Goal: Task Accomplishment & Management: Complete application form

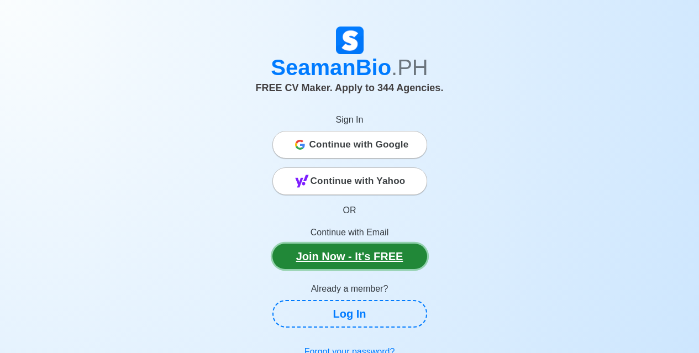
click at [384, 258] on link "Join Now - It's FREE" at bounding box center [350, 256] width 155 height 25
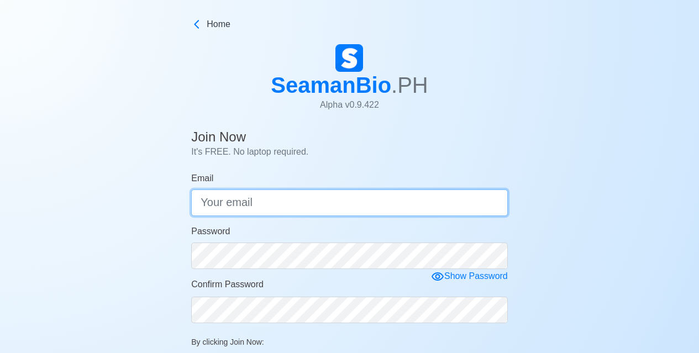
click at [313, 197] on input "Email" at bounding box center [349, 203] width 317 height 27
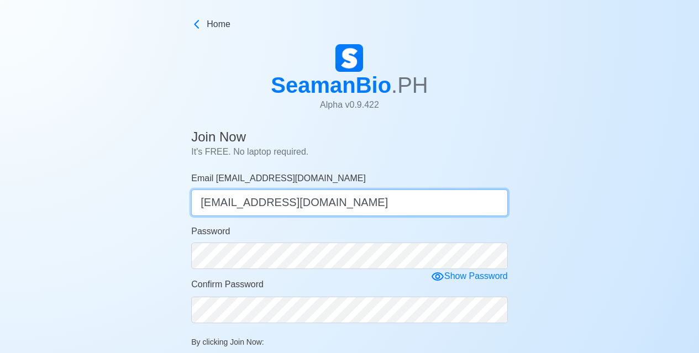
type input "[EMAIL_ADDRESS][DOMAIN_NAME]"
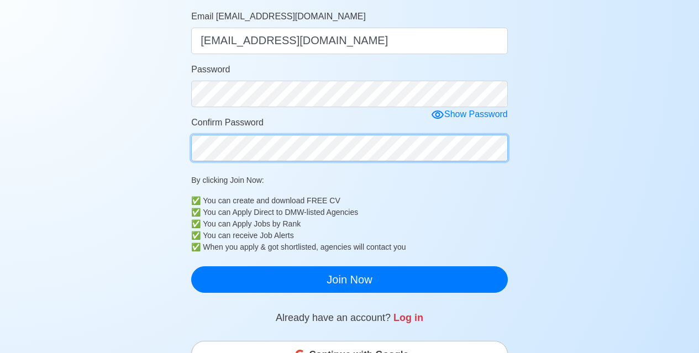
scroll to position [175, 0]
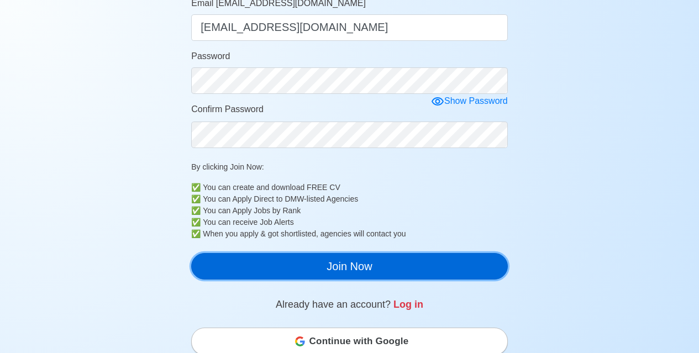
click at [355, 270] on button "Join Now" at bounding box center [349, 266] width 317 height 27
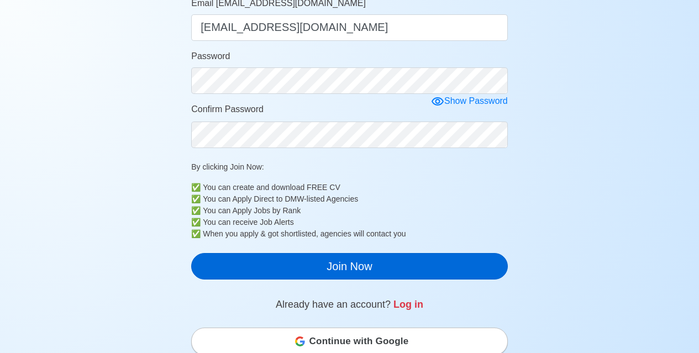
scroll to position [13, 0]
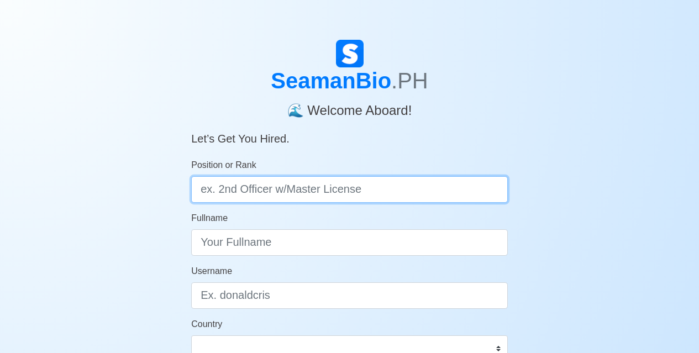
click at [328, 194] on input "Position or Rank" at bounding box center [349, 189] width 317 height 27
type input "Engine Cadet"
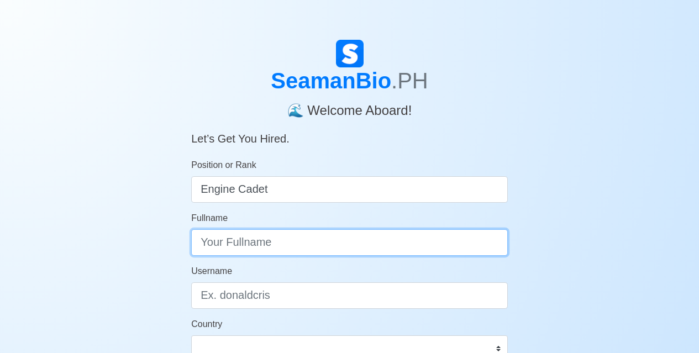
click at [302, 243] on input "Fullname" at bounding box center [349, 242] width 317 height 27
type input "Carlo G. Geranco"
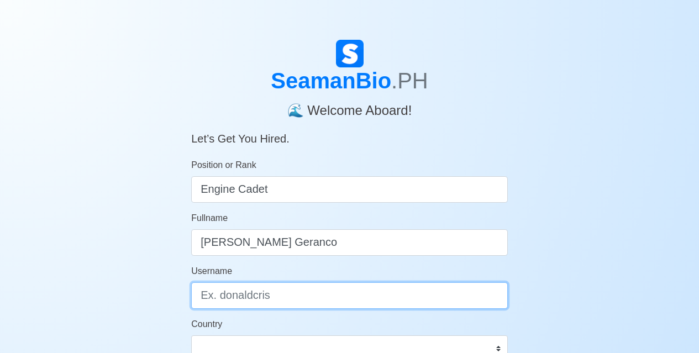
click at [285, 296] on input "Username" at bounding box center [349, 295] width 317 height 27
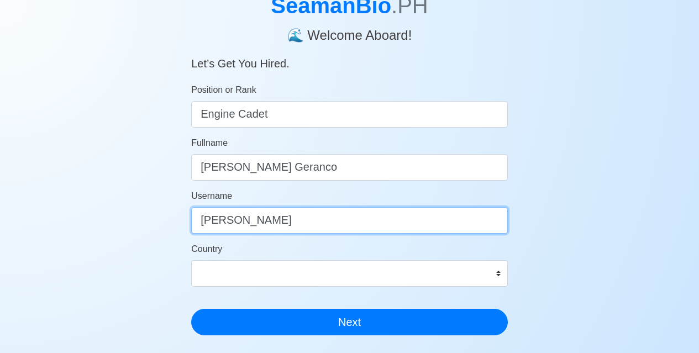
type input "[PERSON_NAME]"
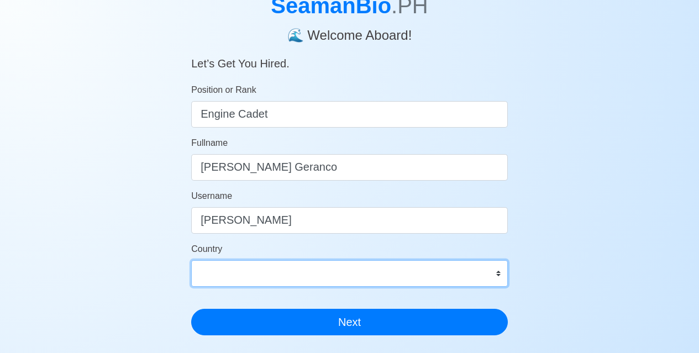
click at [334, 268] on select "Afghanistan Åland Islands Albania Algeria American Samoa Andorra Angola Anguill…" at bounding box center [349, 273] width 317 height 27
click at [293, 268] on select "Afghanistan Åland Islands Albania Algeria American Samoa Andorra Angola Anguill…" at bounding box center [349, 273] width 317 height 27
select select "PH"
click at [191, 260] on select "Afghanistan Åland Islands Albania Algeria American Samoa Andorra Angola Anguill…" at bounding box center [349, 273] width 317 height 27
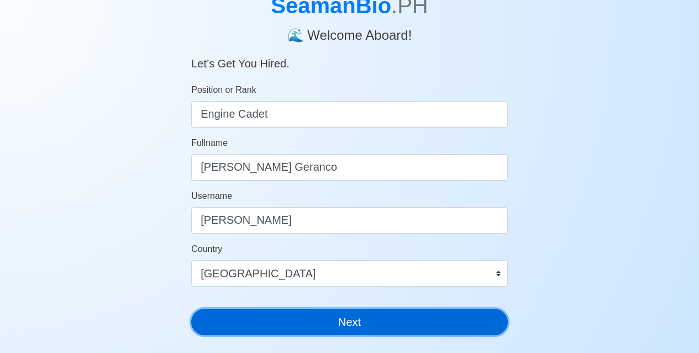
click at [302, 313] on button "Next" at bounding box center [349, 322] width 317 height 27
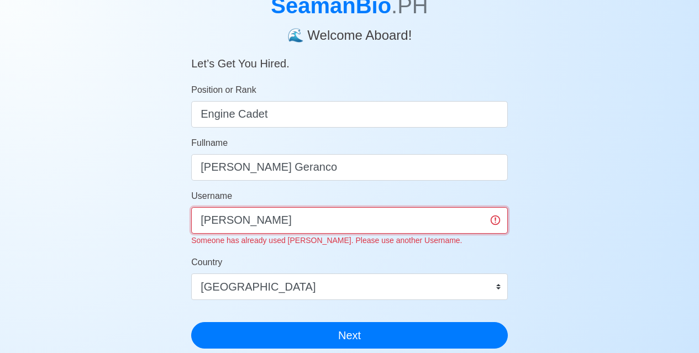
click at [268, 227] on input "[PERSON_NAME]" at bounding box center [349, 220] width 317 height 27
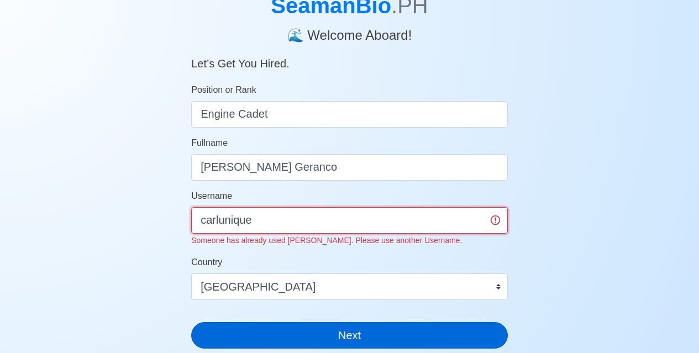
type input "carlunique"
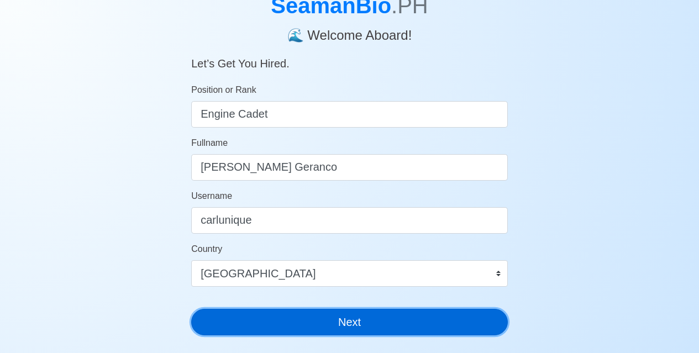
click at [307, 329] on button "Next" at bounding box center [349, 322] width 317 height 27
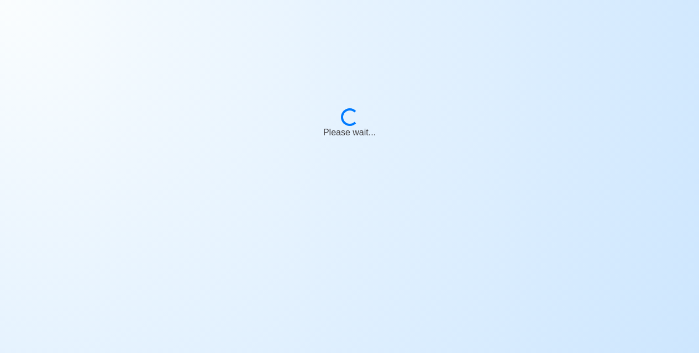
scroll to position [13, 0]
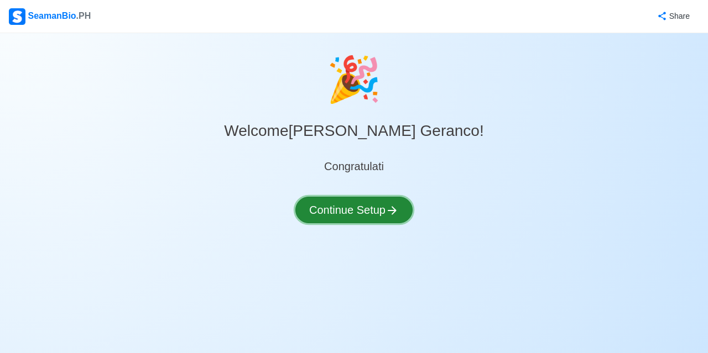
click at [370, 212] on button "Continue Setup" at bounding box center [353, 210] width 117 height 27
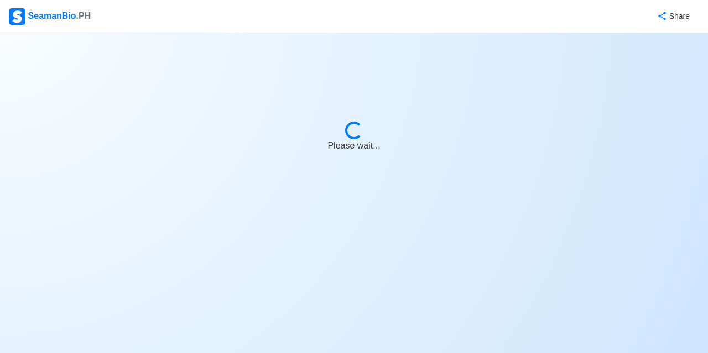
select select "Visible for Hiring"
select select "PH"
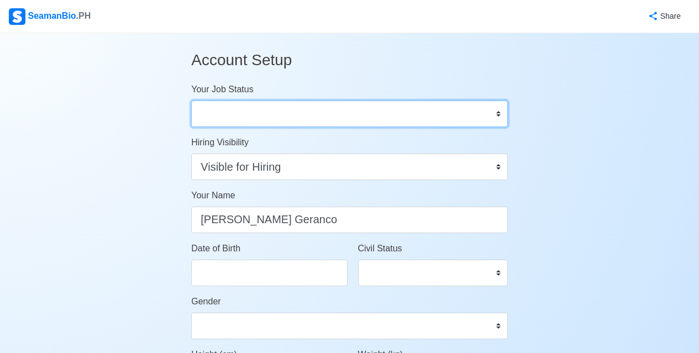
click at [337, 117] on select "Onboard Actively Looking for Job Not Looking for Job" at bounding box center [349, 114] width 317 height 27
select select "Onboard"
click at [191, 101] on select "Onboard Actively Looking for Job Not Looking for Job" at bounding box center [349, 114] width 317 height 27
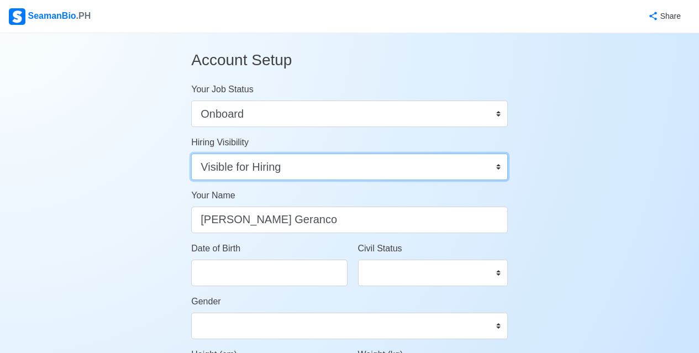
click at [310, 165] on select "Visible for Hiring Not Visible for Hiring" at bounding box center [349, 167] width 317 height 27
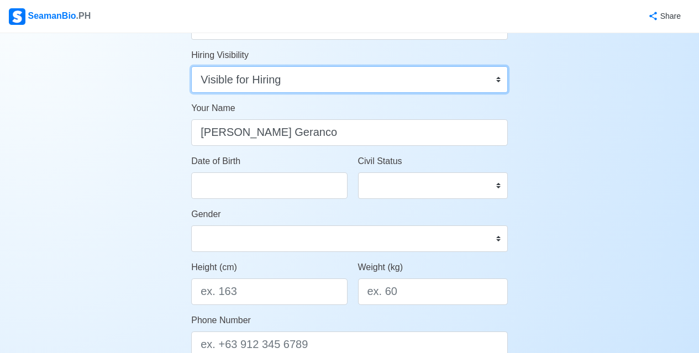
scroll to position [88, 0]
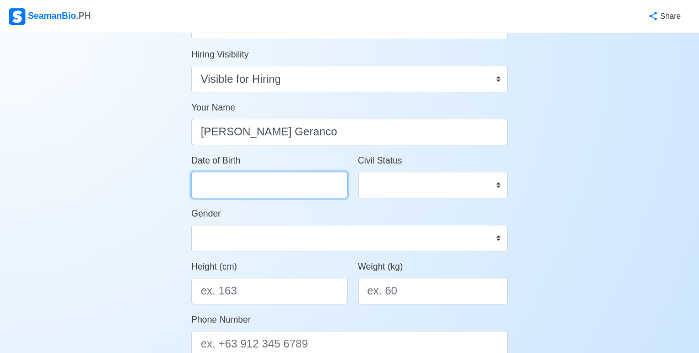
click at [274, 192] on input "Date of Birth" at bounding box center [269, 185] width 156 height 27
select select "****"
select select "******"
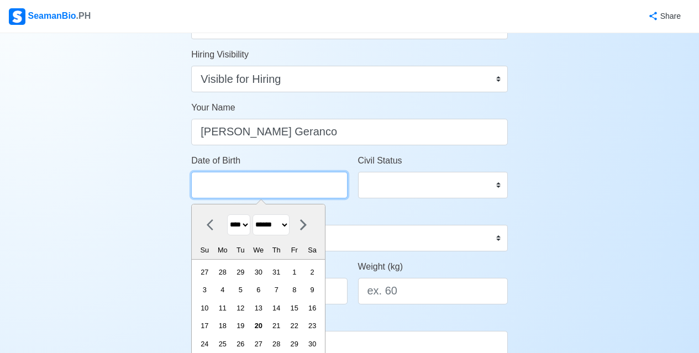
click at [274, 192] on input "Date of Birth" at bounding box center [269, 185] width 156 height 27
click at [244, 225] on select "**** **** **** **** **** **** **** **** **** **** **** **** **** **** **** ****…" at bounding box center [238, 225] width 23 height 22
select select "****"
click at [227, 214] on select "**** **** **** **** **** **** **** **** **** **** **** **** **** **** **** ****…" at bounding box center [238, 225] width 23 height 22
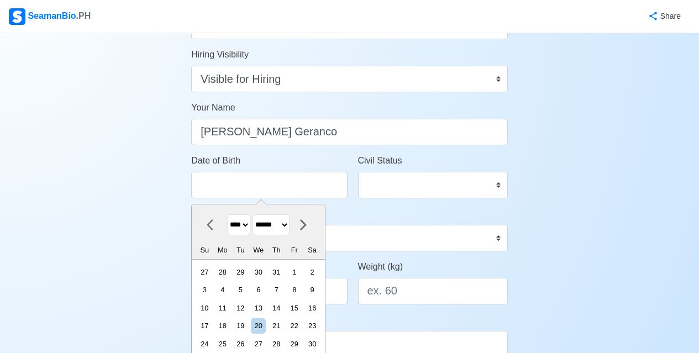
click at [284, 221] on select "******* ******** ***** ***** *** **** **** ****** ********* ******* ******** **…" at bounding box center [271, 225] width 37 height 22
select select "***"
click at [258, 214] on select "******* ******** ***** ***** *** **** **** ****** ********* ******* ******** **…" at bounding box center [271, 225] width 37 height 22
click at [282, 269] on div "1" at bounding box center [276, 272] width 15 height 15
type input "05/01/2003"
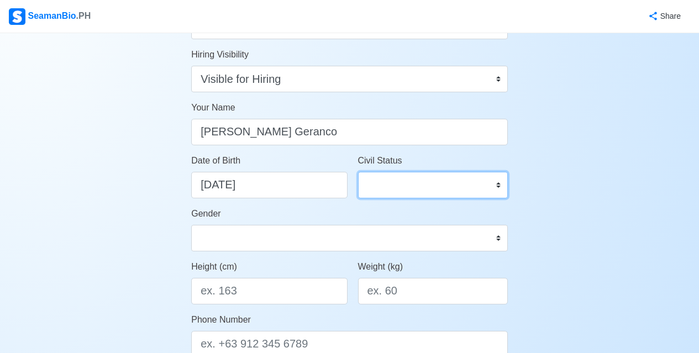
click at [382, 190] on select "Single Married Widowed Separated" at bounding box center [433, 185] width 150 height 27
select select "Single"
click at [358, 172] on select "Single Married Widowed Separated" at bounding box center [433, 185] width 150 height 27
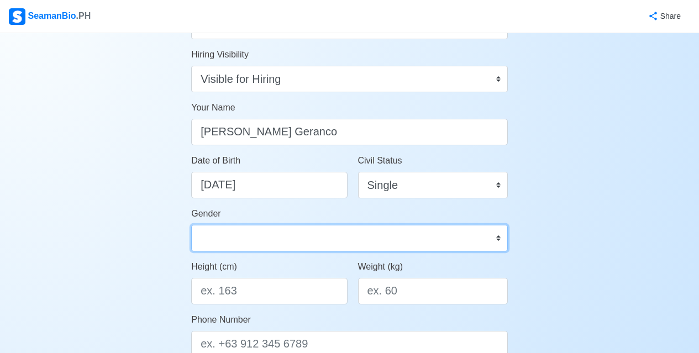
click at [270, 249] on select "Male Female" at bounding box center [349, 238] width 317 height 27
select select "Male"
click at [191, 225] on select "Male Female" at bounding box center [349, 238] width 317 height 27
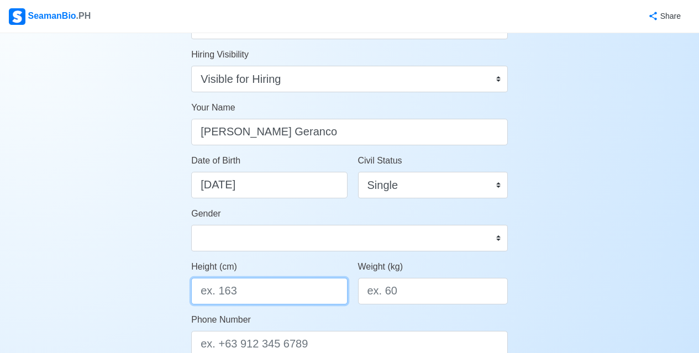
click at [248, 287] on input "Height (cm)" at bounding box center [269, 291] width 156 height 27
type input "166"
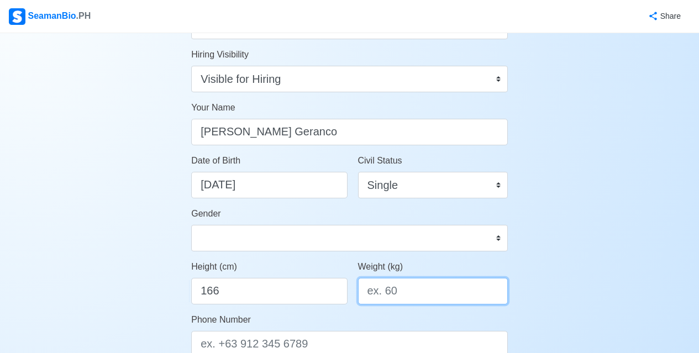
click at [360, 290] on input "Weight (kg)" at bounding box center [433, 291] width 150 height 27
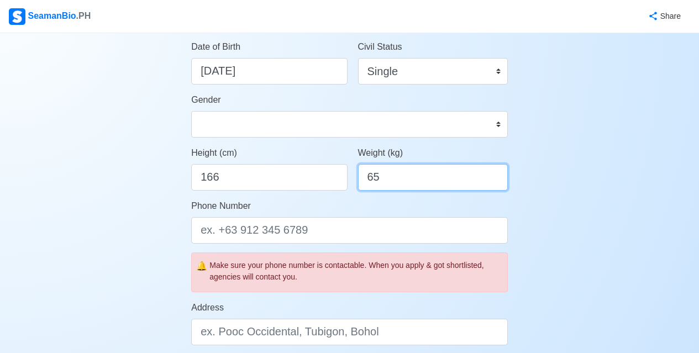
scroll to position [218, 0]
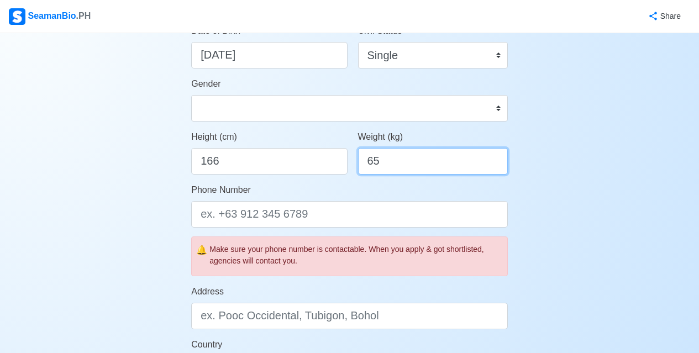
type input "65"
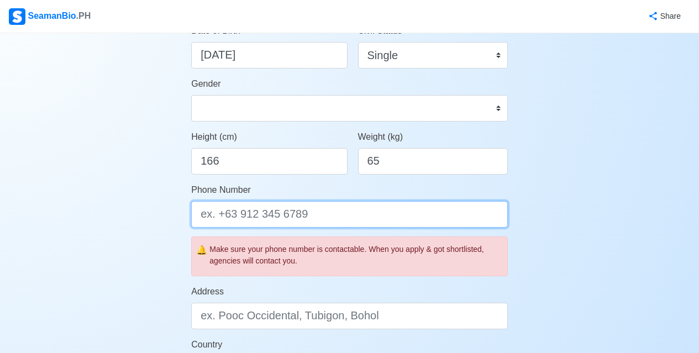
click at [317, 226] on input "Phone Number" at bounding box center [349, 214] width 317 height 27
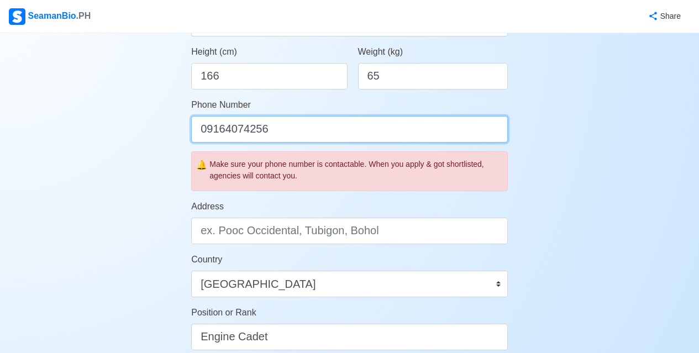
scroll to position [306, 0]
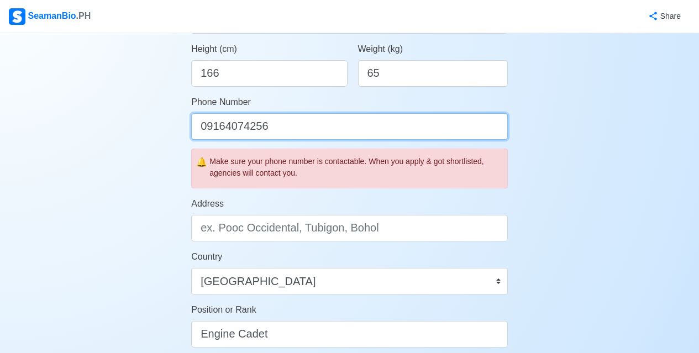
type input "09164074256"
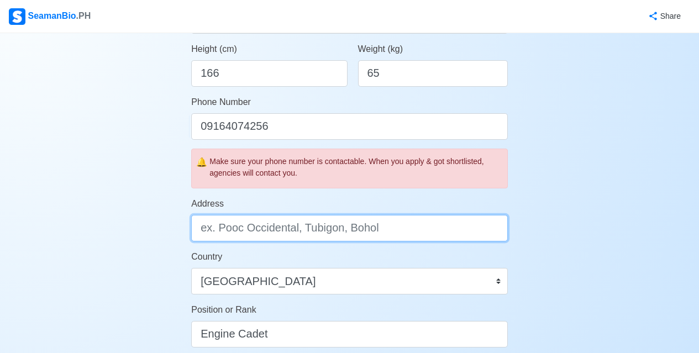
click at [306, 233] on input "Address" at bounding box center [349, 228] width 317 height 27
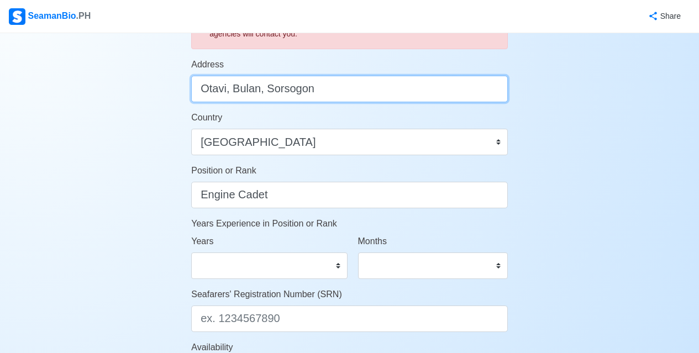
scroll to position [451, 0]
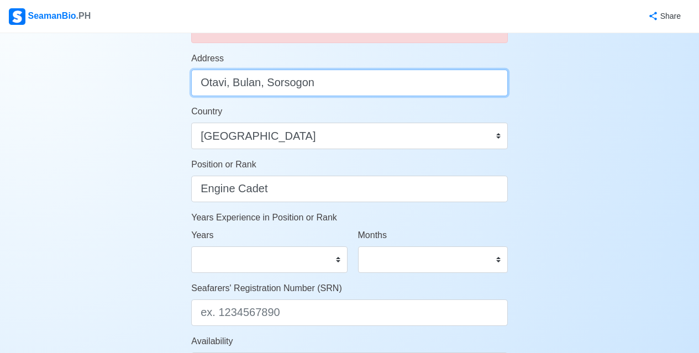
type input "Otavi, Bulan, Sorsogon"
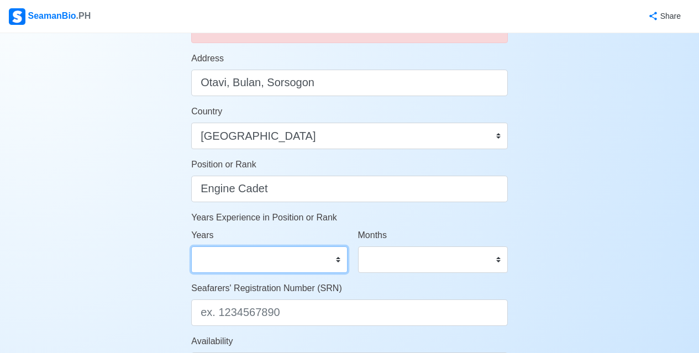
click at [306, 266] on select "0 1 2 3 4 5 6 7 8 9 10 11 12 13 14 15 16 17 18 19 20 21 22 23 24 25 26 27 28 29…" at bounding box center [269, 260] width 156 height 27
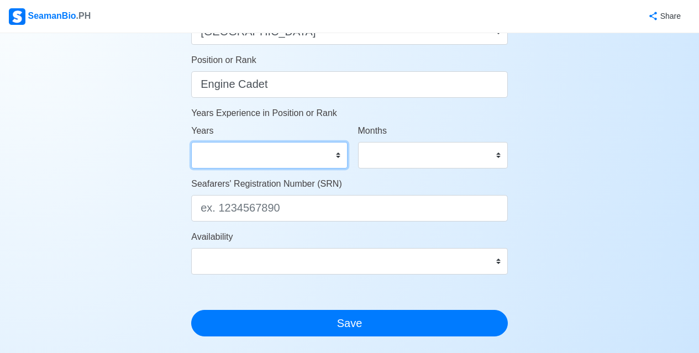
scroll to position [557, 0]
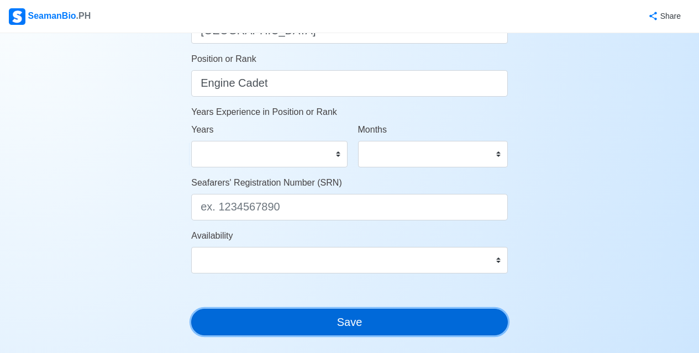
click at [303, 332] on button "Save" at bounding box center [349, 322] width 317 height 27
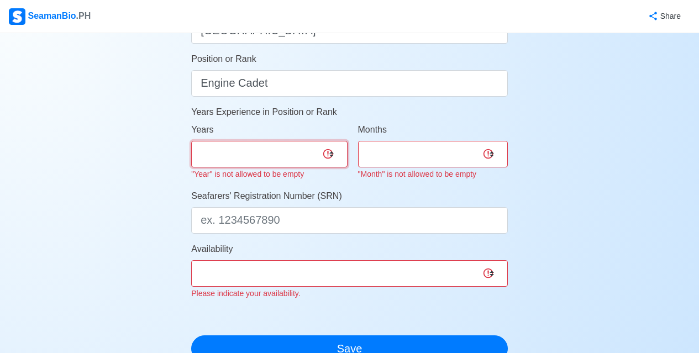
click at [275, 154] on select "0 1 2 3 4 5 6 7 8 9 10 11 12 13 14 15 16 17 18 19 20 21 22 23 24 25 26 27 28 29…" at bounding box center [269, 154] width 156 height 27
select select "0"
click at [191, 141] on select "0 1 2 3 4 5 6 7 8 9 10 11 12 13 14 15 16 17 18 19 20 21 22 23 24 25 26 27 28 29…" at bounding box center [269, 154] width 156 height 27
click at [402, 154] on select "0 1 2 3 4 5 6 7 8 9 10 11" at bounding box center [433, 154] width 150 height 27
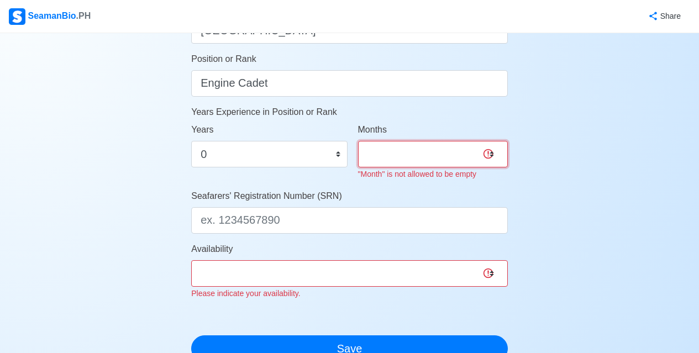
select select "0"
click at [358, 141] on select "0 1 2 3 4 5 6 7 8 9 10 11" at bounding box center [433, 154] width 150 height 27
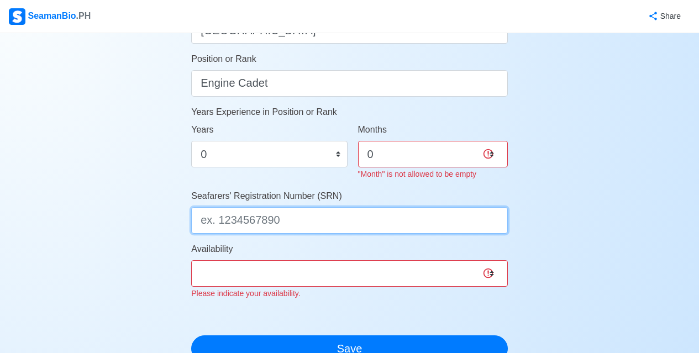
click at [292, 217] on input "Seafarers' Registration Number (SRN)" at bounding box center [349, 220] width 317 height 27
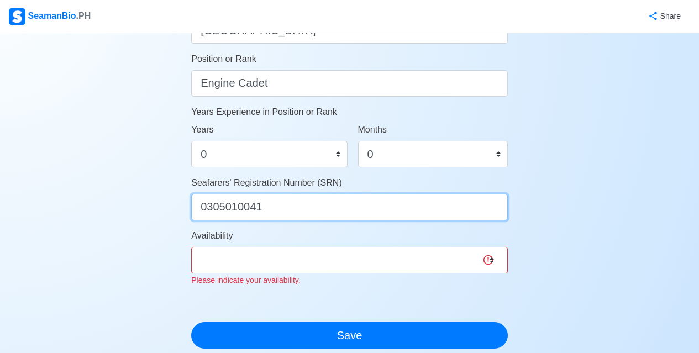
type input "0305010041"
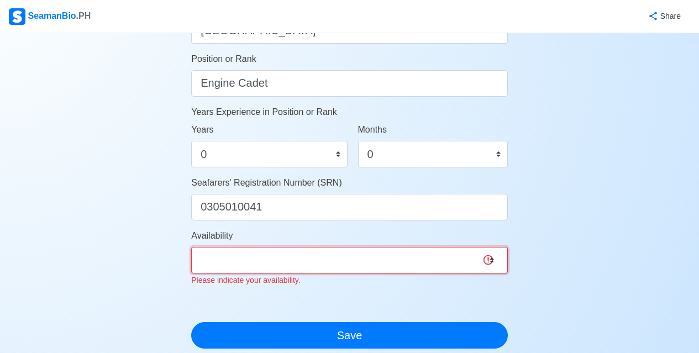
click at [297, 248] on select "Immediate Sep 2025 Oct 2025 Nov 2025 Dec 2025 Jan 2026 Feb 2026 Mar 2026 Apr 20…" at bounding box center [349, 260] width 317 height 27
select select "1756659600000"
click at [191, 247] on select "Immediate Sep 2025 Oct 2025 Nov 2025 Dec 2025 Jan 2026 Feb 2026 Mar 2026 Apr 20…" at bounding box center [349, 260] width 317 height 27
click at [313, 252] on select "Immediate Sep 2025 Oct 2025 Nov 2025 Dec 2025 Jan 2026 Feb 2026 Mar 2026 Apr 20…" at bounding box center [349, 260] width 317 height 27
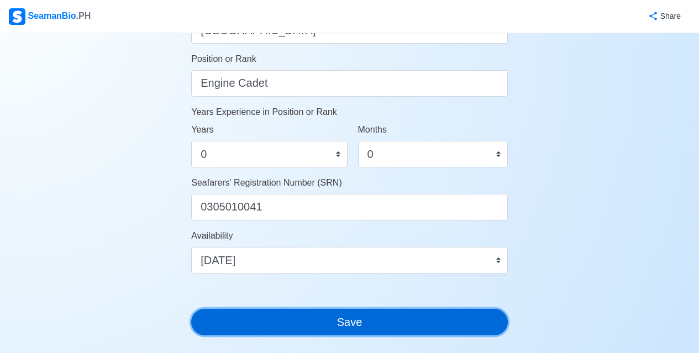
click at [316, 326] on button "Save" at bounding box center [349, 322] width 317 height 27
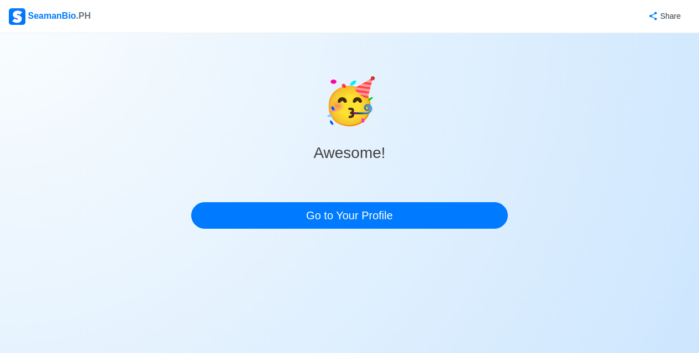
scroll to position [0, 0]
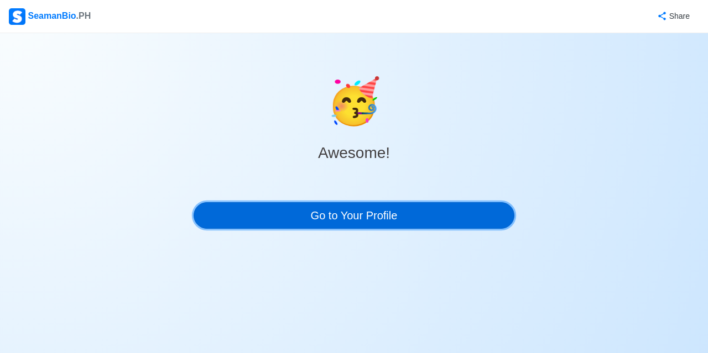
click at [395, 227] on link "Go to Your Profile" at bounding box center [353, 215] width 321 height 27
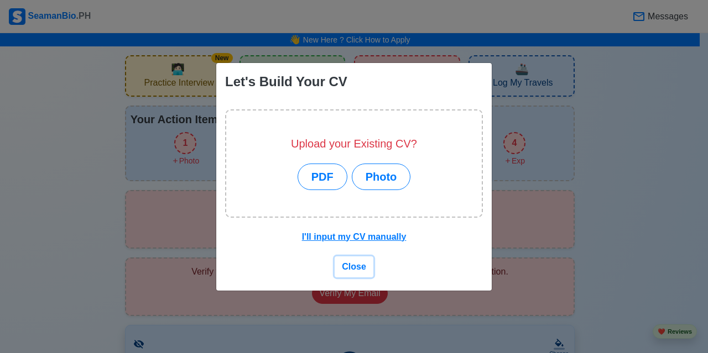
click at [355, 265] on span "Close" at bounding box center [354, 266] width 24 height 9
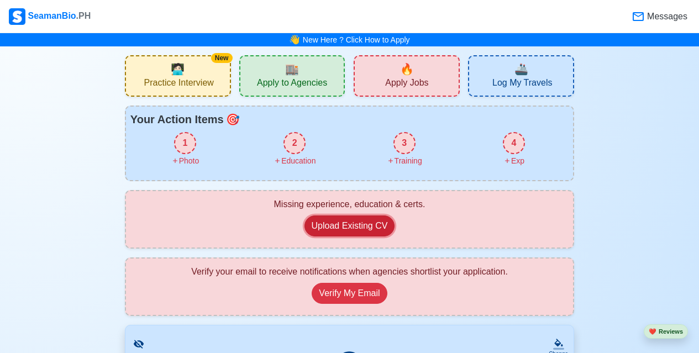
click at [367, 226] on button "Upload Existing CV" at bounding box center [350, 226] width 91 height 21
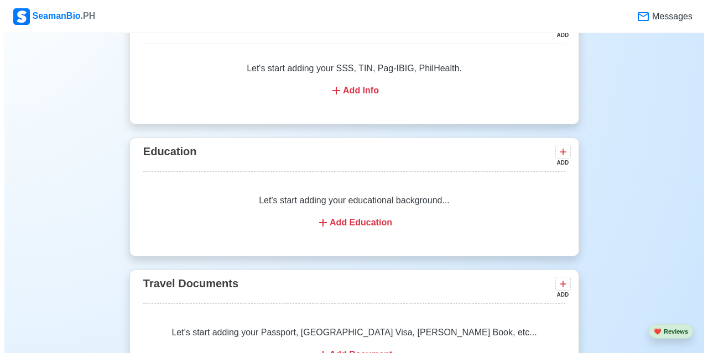
scroll to position [829, 0]
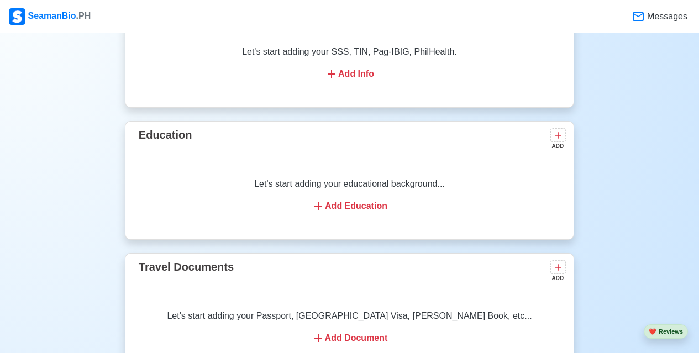
click at [363, 209] on div "Add Education" at bounding box center [349, 206] width 395 height 13
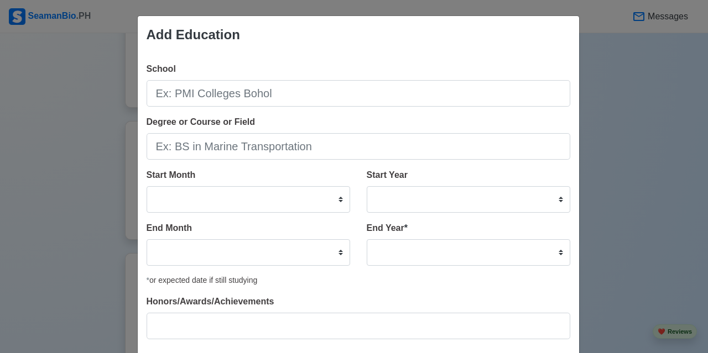
scroll to position [66, 0]
